Goal: Book appointment/travel/reservation

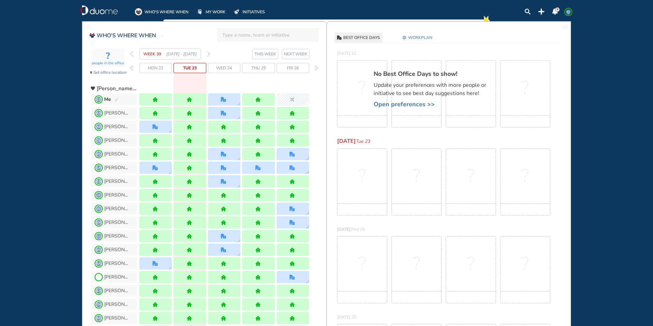
click at [208, 52] on img "forward week" at bounding box center [208, 53] width 3 height 5
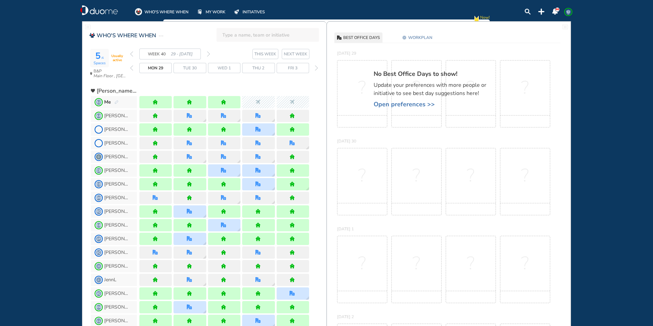
click at [208, 54] on img "forward week" at bounding box center [208, 53] width 3 height 5
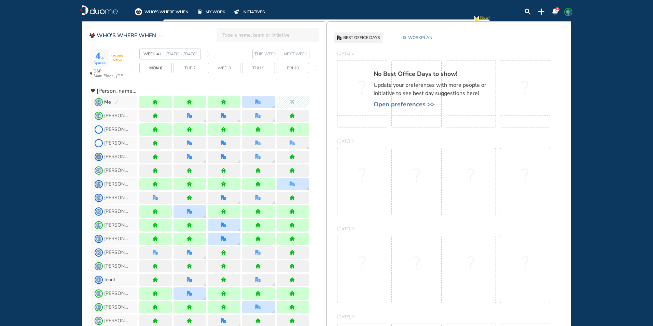
click at [208, 54] on img "forward week" at bounding box center [208, 53] width 3 height 5
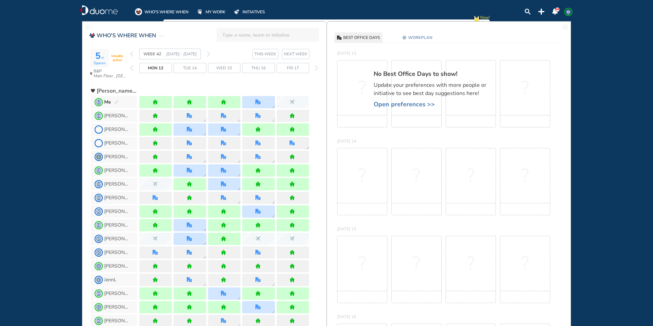
click at [208, 54] on img "forward week" at bounding box center [208, 53] width 3 height 5
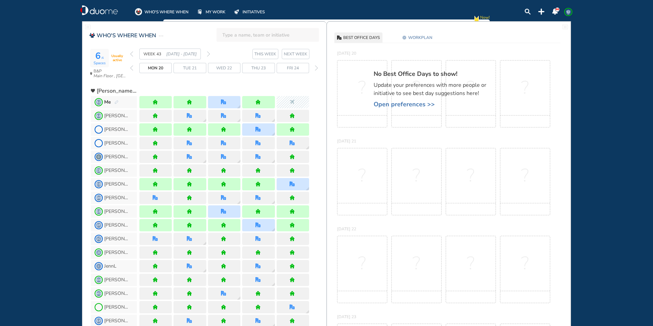
click at [209, 53] on img "forward week" at bounding box center [208, 53] width 3 height 5
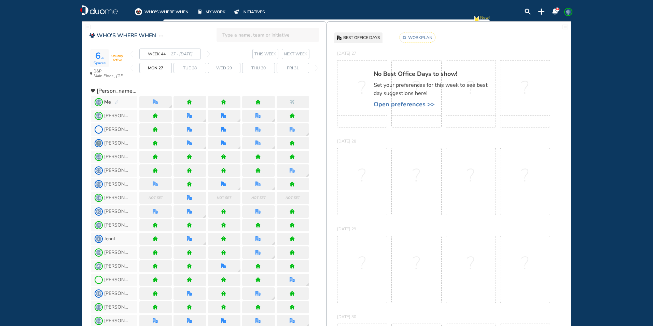
click at [131, 53] on img "back week" at bounding box center [131, 53] width 3 height 5
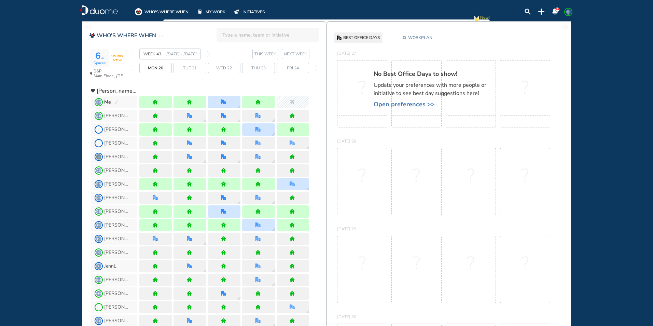
click at [131, 53] on img "back week" at bounding box center [131, 53] width 3 height 5
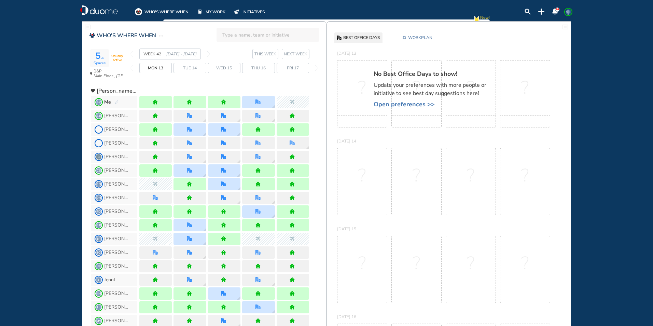
click at [131, 54] on img "back week" at bounding box center [131, 53] width 3 height 5
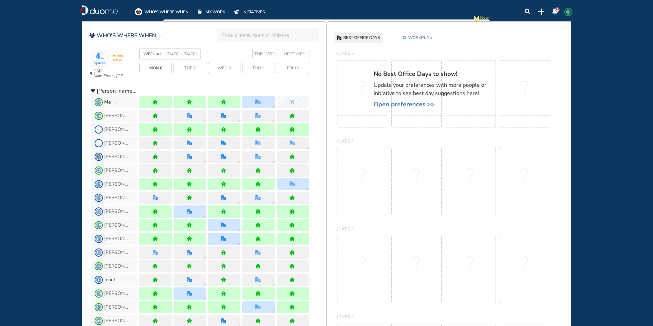
click at [131, 54] on img "back week" at bounding box center [131, 53] width 3 height 5
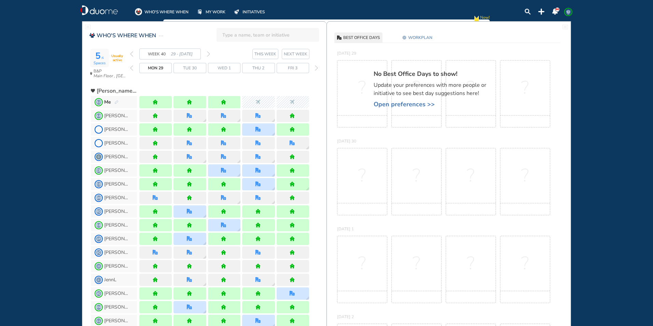
click at [210, 53] on img "forward week" at bounding box center [208, 53] width 3 height 5
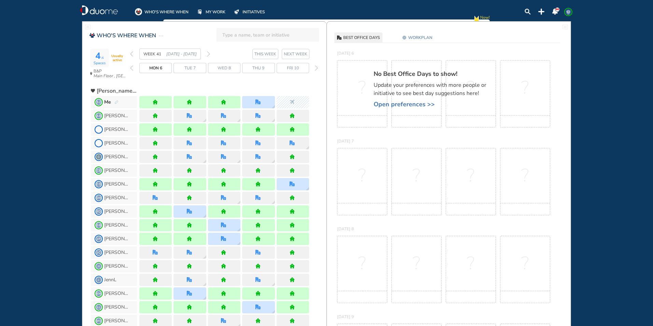
click at [210, 53] on img "forward week" at bounding box center [208, 53] width 3 height 5
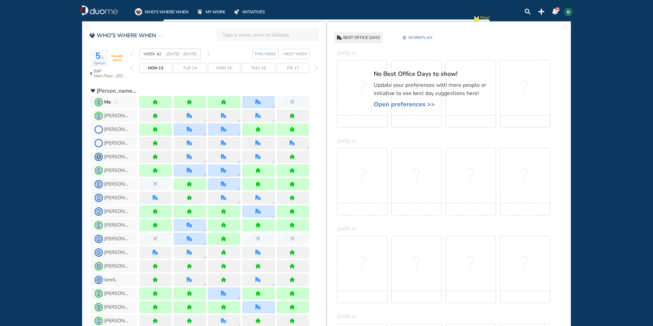
click at [210, 53] on img "forward week" at bounding box center [208, 53] width 3 height 5
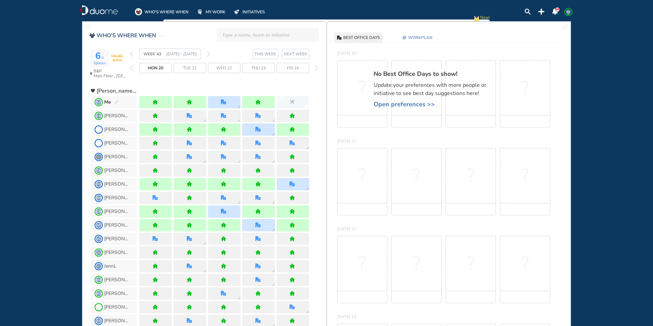
click at [209, 53] on img "forward week" at bounding box center [208, 53] width 3 height 5
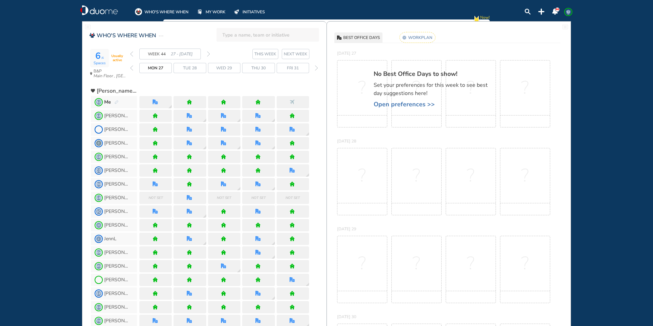
click at [132, 55] on img "back week" at bounding box center [131, 53] width 3 height 5
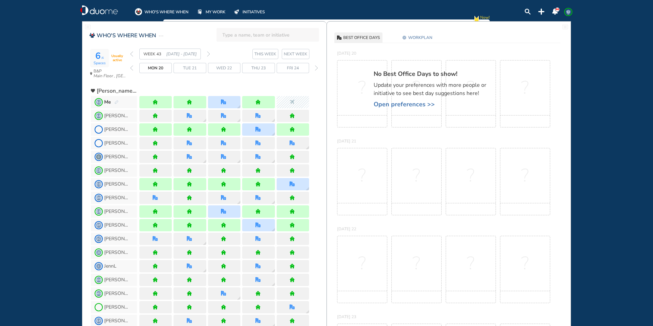
click at [131, 54] on img "back week" at bounding box center [131, 53] width 3 height 5
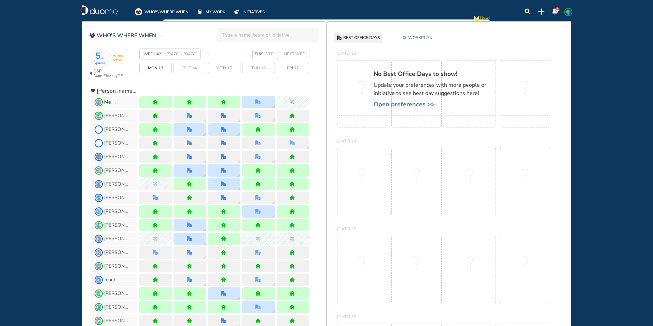
click at [132, 55] on img "back week" at bounding box center [131, 53] width 3 height 5
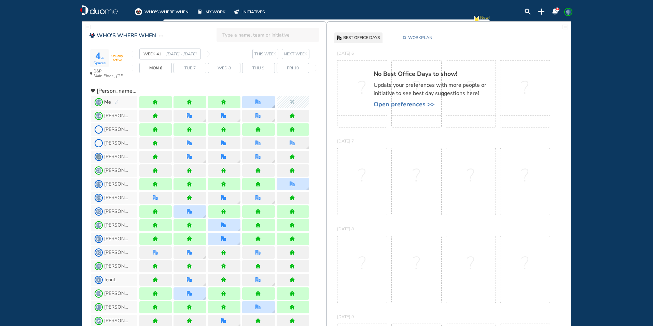
click at [263, 102] on div at bounding box center [258, 102] width 32 height 12
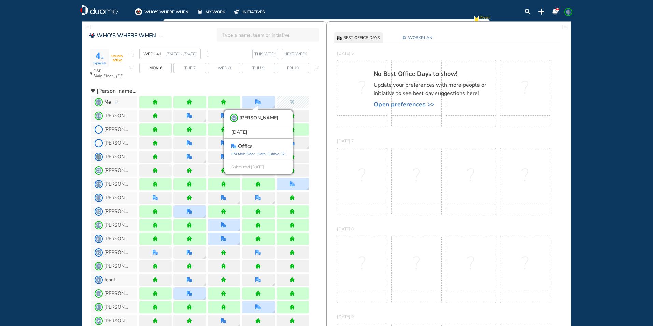
click at [283, 81] on div "WEEK 41 [DATE] - [DATE] THIS WEEK [DATE] 6 Tue 7 Wed 8 Thu 9 Fri 10" at bounding box center [228, 66] width 197 height 34
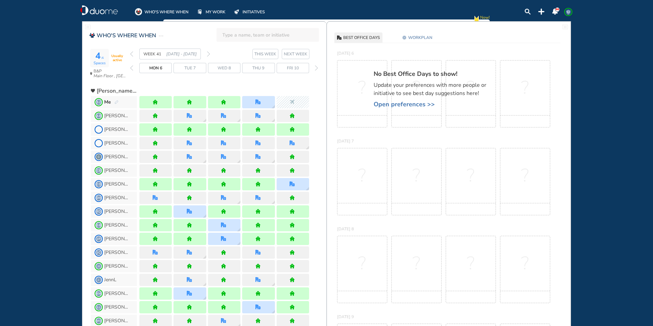
click at [132, 53] on img "back week" at bounding box center [131, 53] width 3 height 5
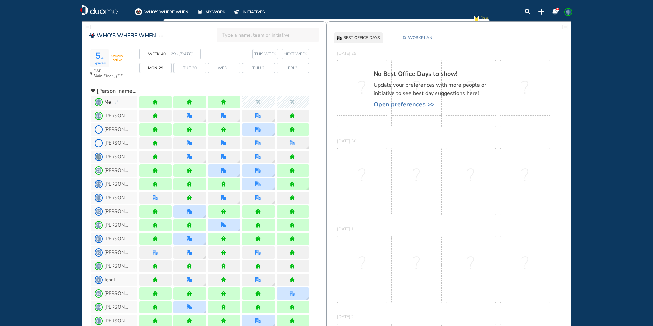
click at [209, 54] on img "forward week" at bounding box center [208, 53] width 3 height 5
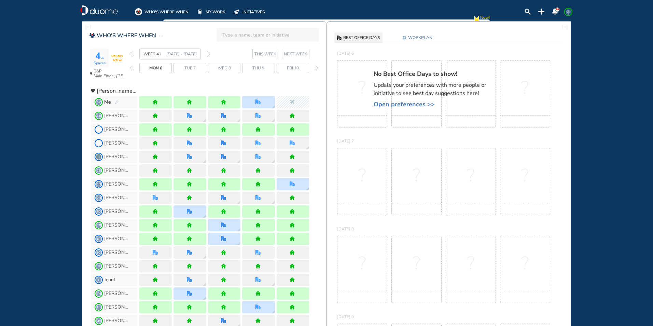
click at [210, 53] on img "forward week" at bounding box center [208, 53] width 3 height 5
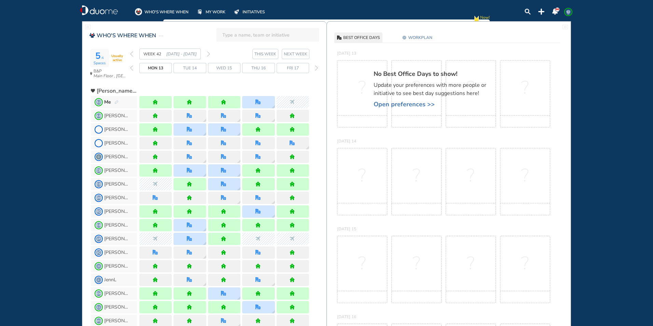
click at [268, 68] on div "Thu 16" at bounding box center [258, 68] width 32 height 10
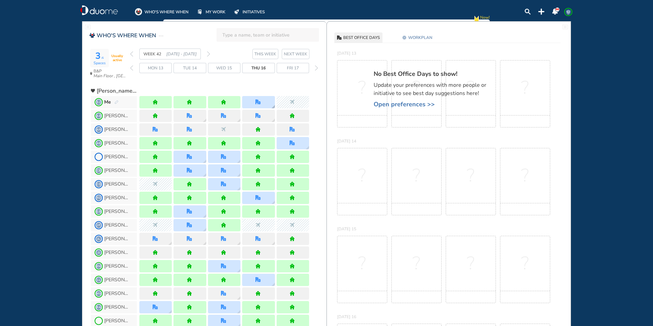
click at [269, 100] on div at bounding box center [258, 102] width 32 height 12
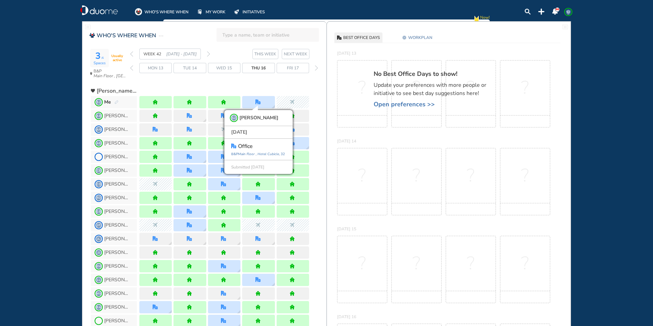
click at [209, 53] on img "forward week" at bounding box center [208, 53] width 3 height 5
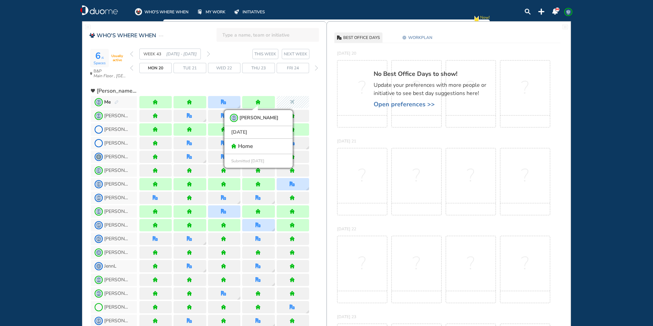
click at [209, 53] on img "forward week" at bounding box center [208, 53] width 3 height 5
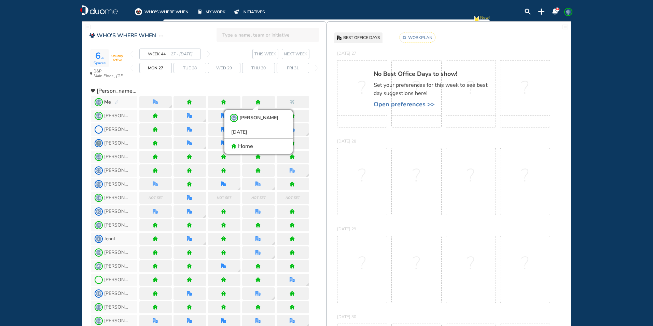
click at [132, 54] on img "back week" at bounding box center [131, 53] width 3 height 5
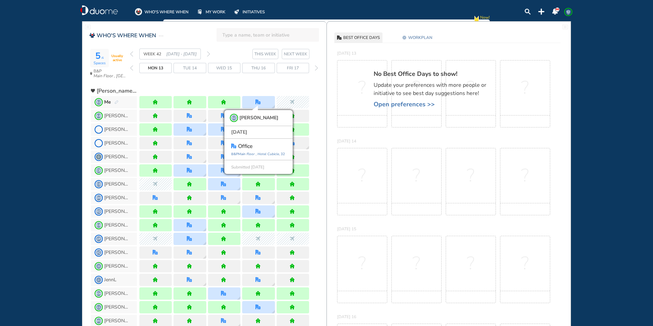
click at [132, 54] on img "back week" at bounding box center [131, 53] width 3 height 5
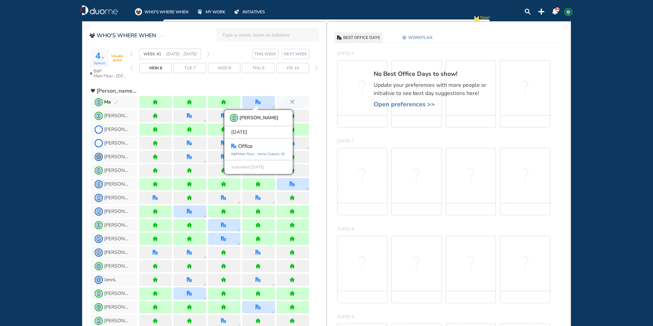
click at [132, 55] on img "back week" at bounding box center [131, 53] width 3 height 5
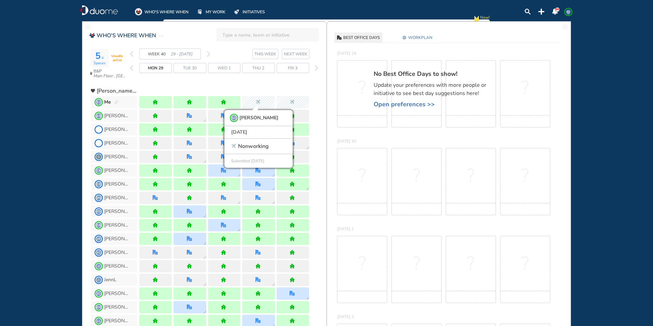
click at [426, 38] on span "WORKPLAN" at bounding box center [420, 37] width 24 height 7
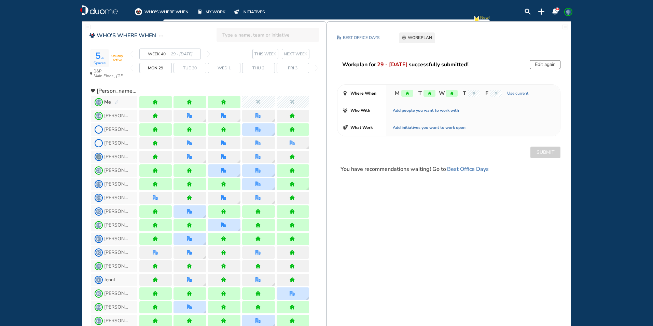
click at [539, 64] on button "Edit again" at bounding box center [545, 64] width 31 height 9
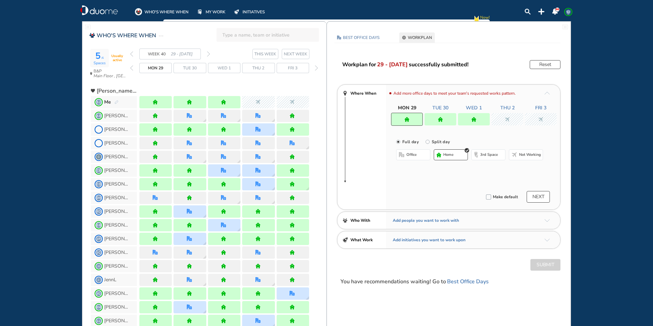
click at [480, 117] on div at bounding box center [474, 119] width 32 height 12
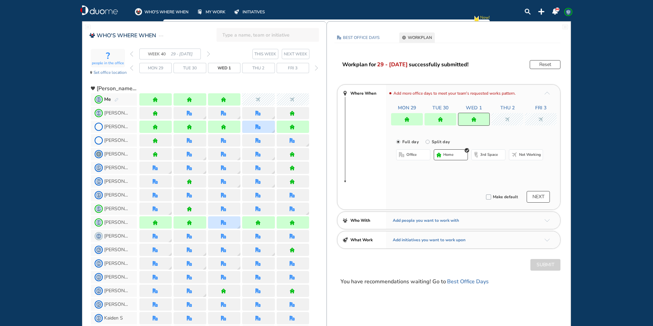
click at [413, 160] on button "office" at bounding box center [413, 154] width 34 height 11
click at [422, 168] on button "Select location" at bounding box center [414, 168] width 27 height 7
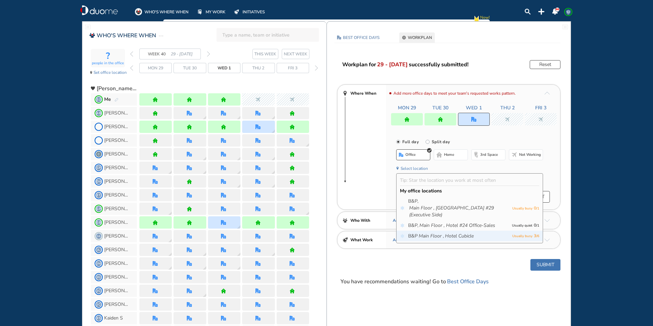
click at [444, 236] on icon "Main Floor ," at bounding box center [431, 236] width 25 height 7
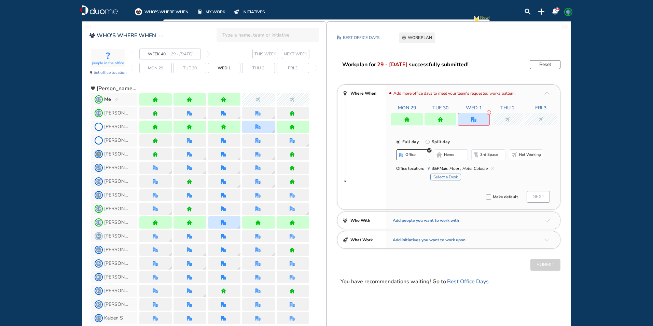
click at [450, 177] on button "Select a Desk" at bounding box center [446, 177] width 31 height 7
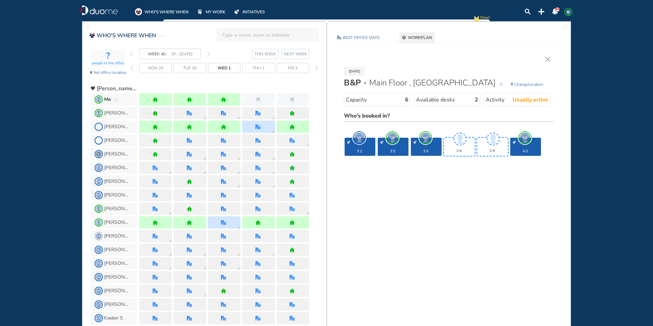
click at [521, 85] on span "Change" at bounding box center [522, 84] width 14 height 5
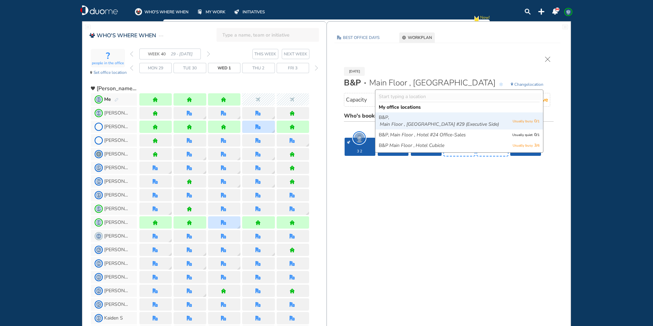
click at [476, 123] on icon "Main Floor , [GEOGRAPHIC_DATA] #29 (Executive side)" at bounding box center [439, 124] width 119 height 7
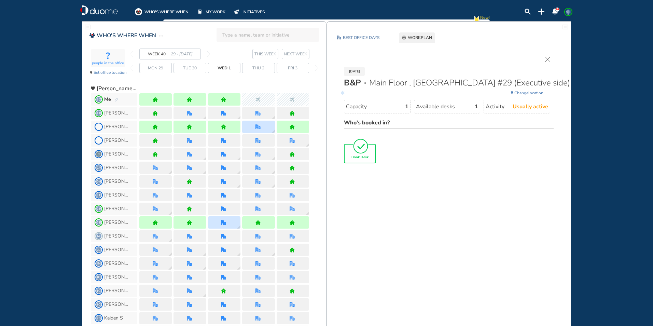
click at [369, 158] on div "Book Desk" at bounding box center [360, 154] width 31 height 18
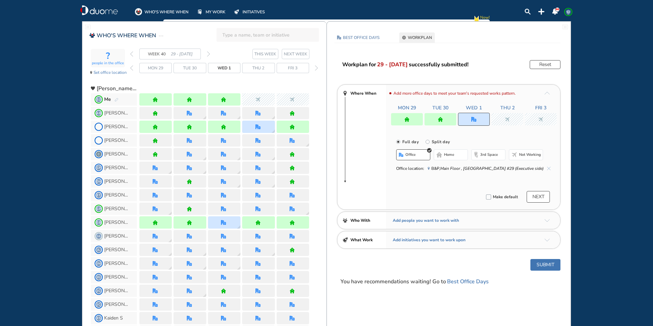
click at [538, 266] on button "Submit" at bounding box center [546, 265] width 30 height 12
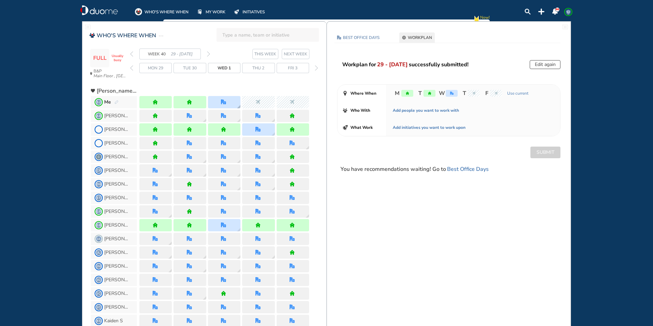
click at [229, 100] on div at bounding box center [224, 102] width 32 height 12
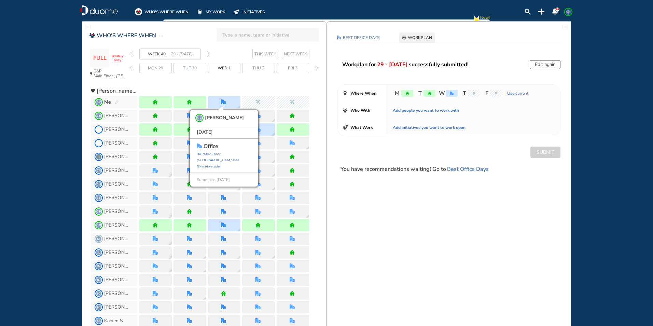
click at [453, 92] on img "office" at bounding box center [451, 93] width 3 height 3
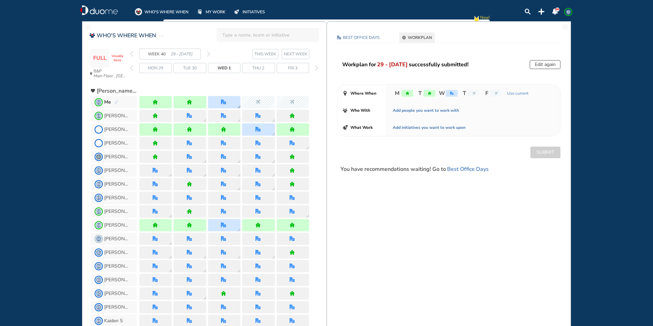
click at [231, 100] on div at bounding box center [224, 102] width 32 height 12
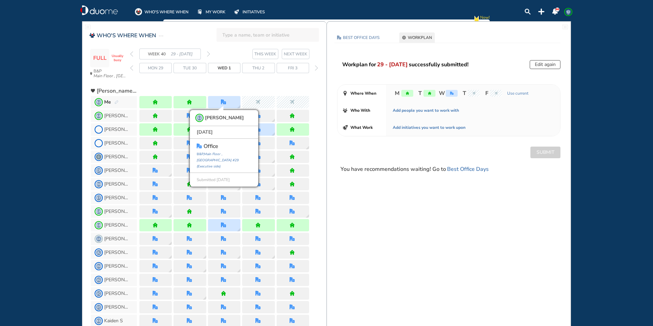
click at [133, 53] on img "back week" at bounding box center [131, 53] width 3 height 5
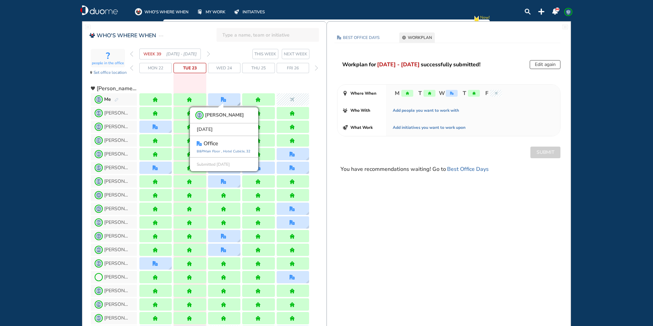
click at [231, 98] on div "SZ [PERSON_NAME] [DATE] office [GEOGRAPHIC_DATA] , 32 Submitted [DATE]" at bounding box center [224, 99] width 32 height 12
click at [207, 52] on img "forward week" at bounding box center [208, 53] width 3 height 5
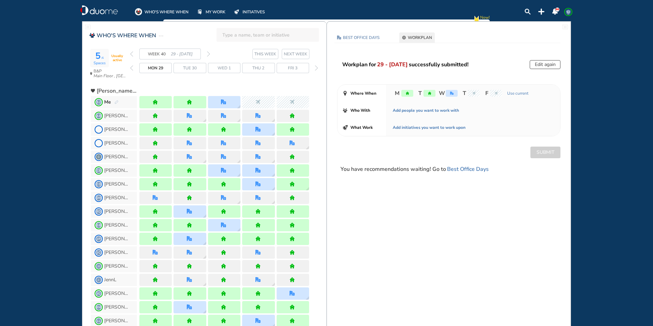
click at [209, 52] on img "forward week" at bounding box center [208, 53] width 3 height 5
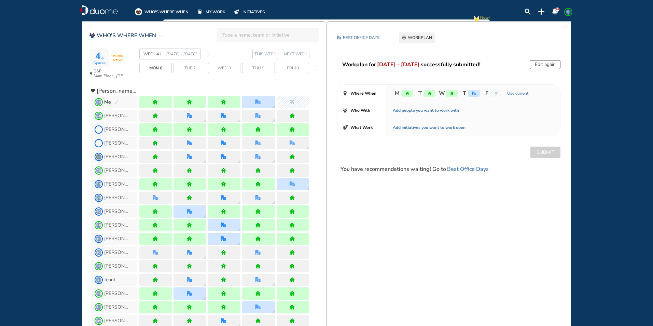
click at [209, 52] on img "forward week" at bounding box center [208, 53] width 3 height 5
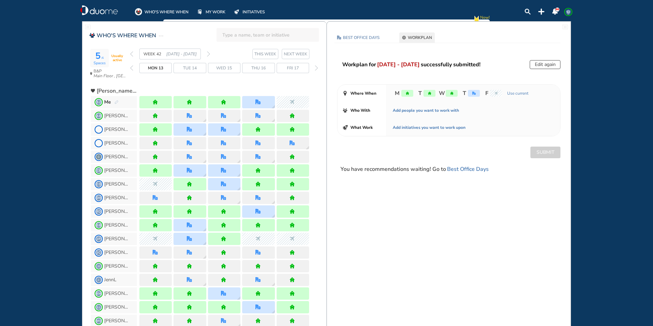
click at [209, 52] on img "forward week" at bounding box center [208, 53] width 3 height 5
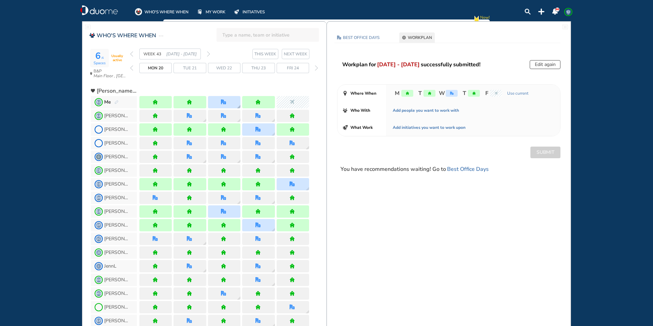
click at [224, 101] on img "office" at bounding box center [223, 101] width 5 height 5
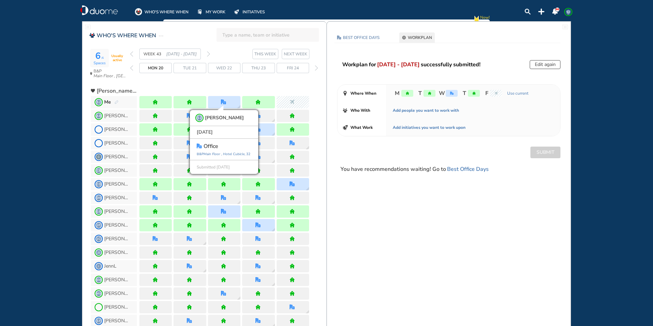
click at [209, 53] on img "forward week" at bounding box center [208, 53] width 3 height 5
